Goal: Information Seeking & Learning: Learn about a topic

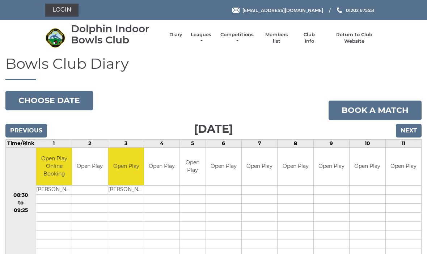
click at [199, 34] on link "Leagues" at bounding box center [201, 38] width 23 height 13
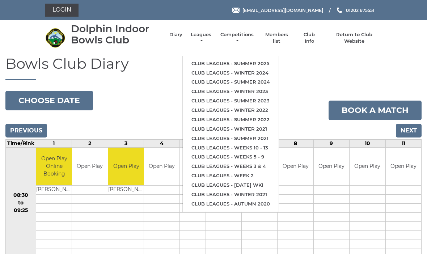
click at [204, 66] on link "Club leagues - Summer 2025" at bounding box center [231, 63] width 96 height 9
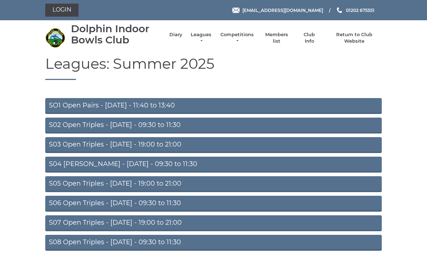
click at [78, 127] on link "S02 Open Triples - [DATE] - 09:30 to 11:30" at bounding box center [213, 126] width 337 height 16
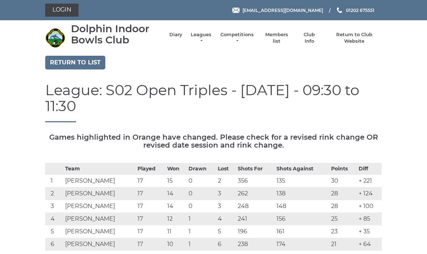
click at [201, 32] on li "Leagues Club leagues - Summer 2025 Club leagues - Winter 2024 Club leagues - Su…" at bounding box center [198, 38] width 30 height 20
click at [74, 63] on link "Return to list" at bounding box center [75, 63] width 60 height 14
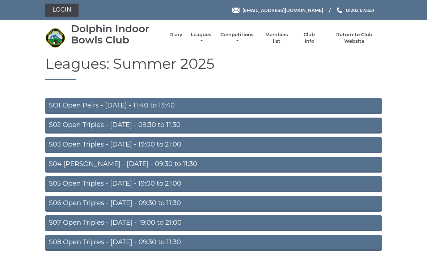
click at [166, 162] on link "S04 [PERSON_NAME] - [DATE] - 09:30 to 11:30" at bounding box center [213, 165] width 337 height 16
